Goal: Transaction & Acquisition: Purchase product/service

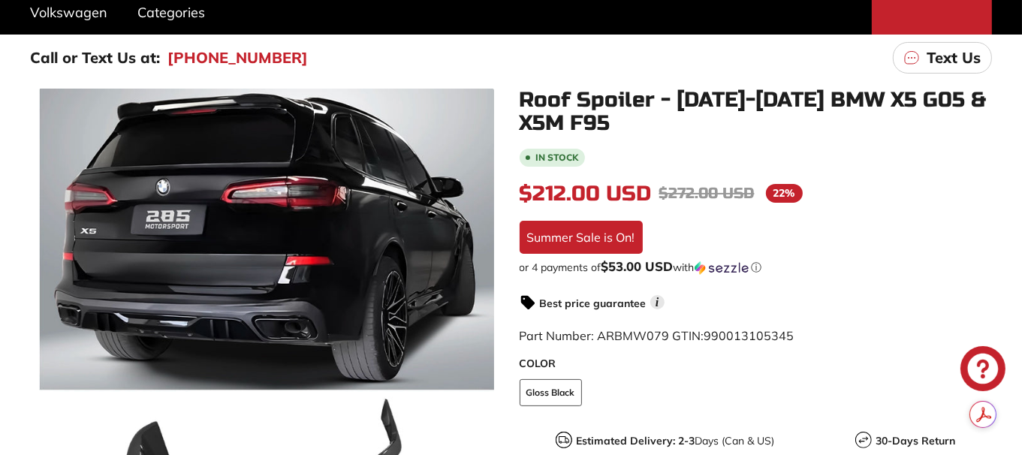
scroll to position [214, 0]
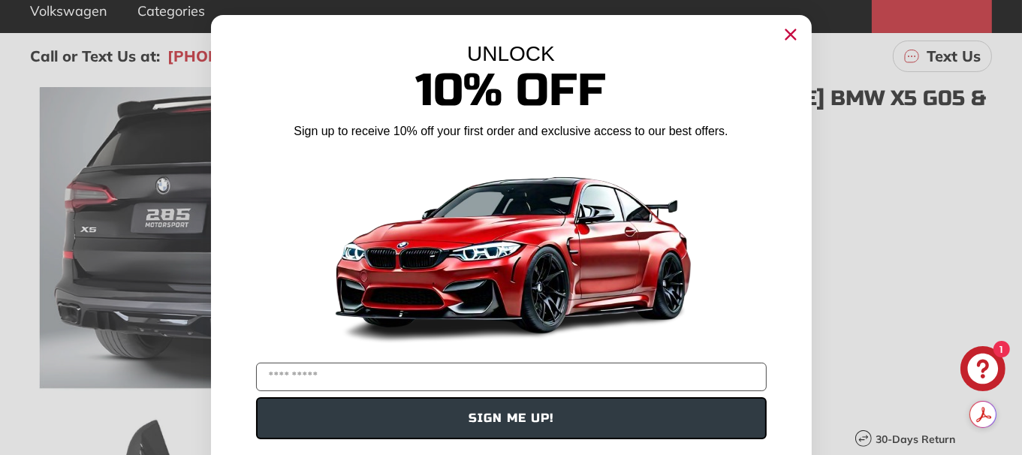
click at [781, 33] on circle "Close dialog" at bounding box center [789, 34] width 23 height 23
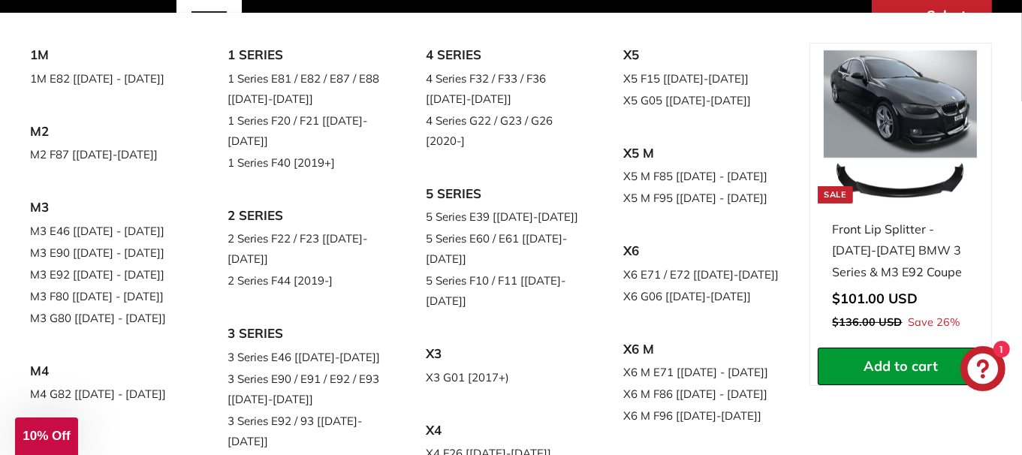
scroll to position [140, 0]
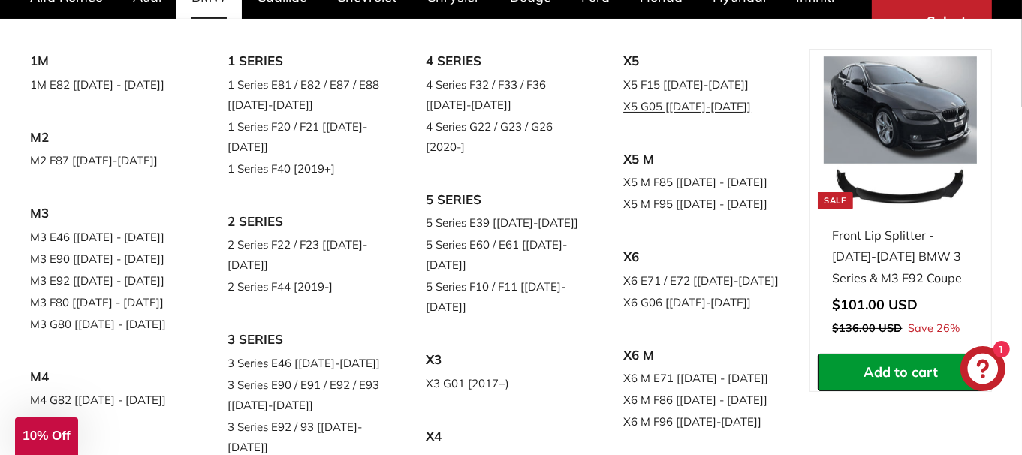
click at [638, 104] on link "X5 G05 [[DATE]-[DATE]]" at bounding box center [700, 106] width 155 height 22
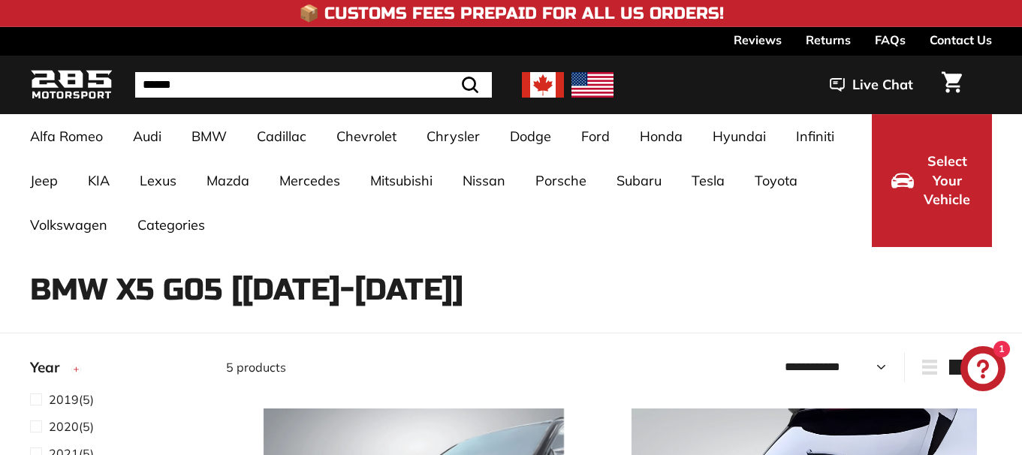
select select "**********"
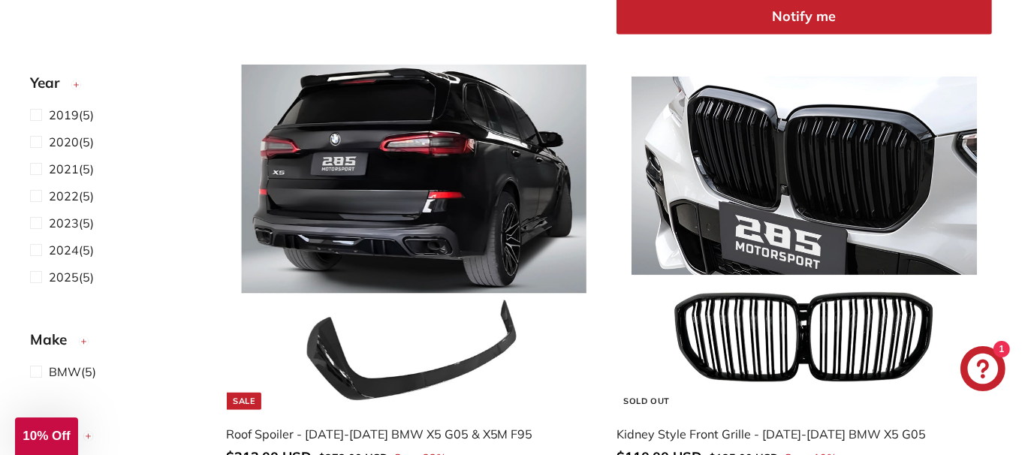
scroll to position [889, 0]
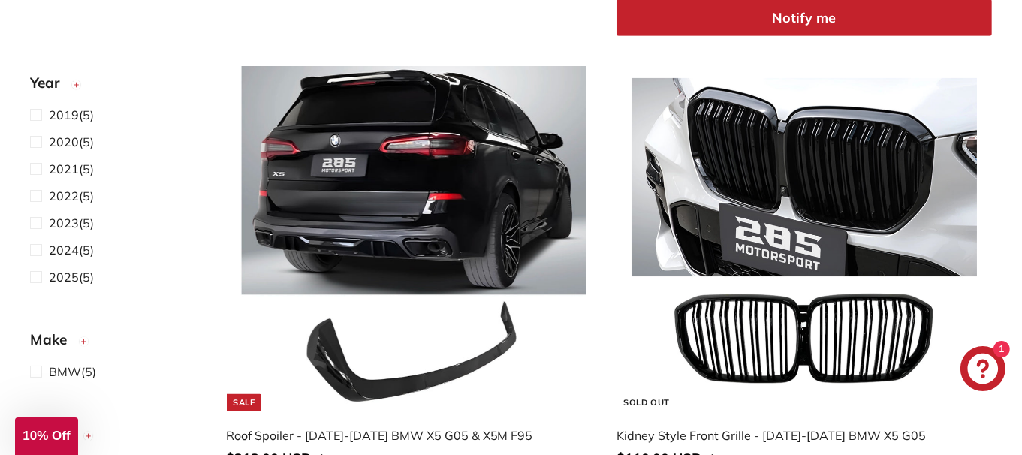
click at [582, 308] on img at bounding box center [413, 238] width 345 height 345
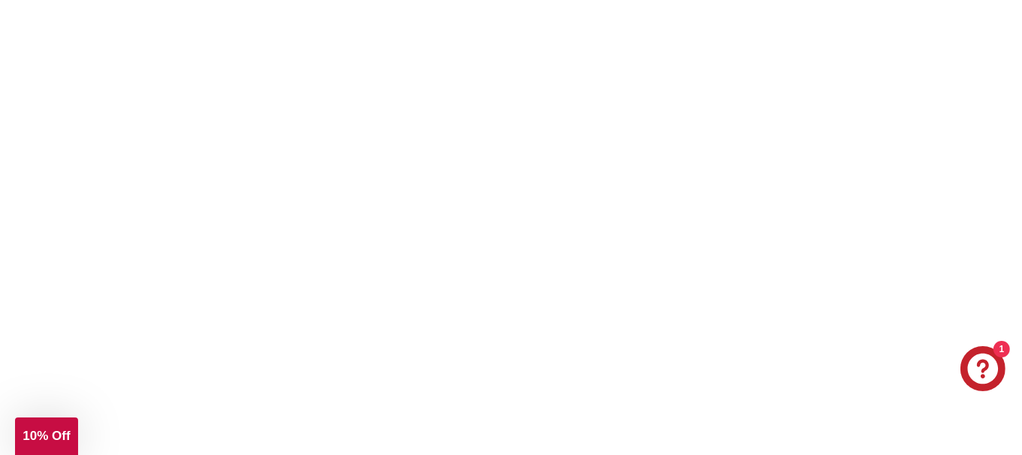
scroll to position [1076, 0]
